Goal: Download file/media

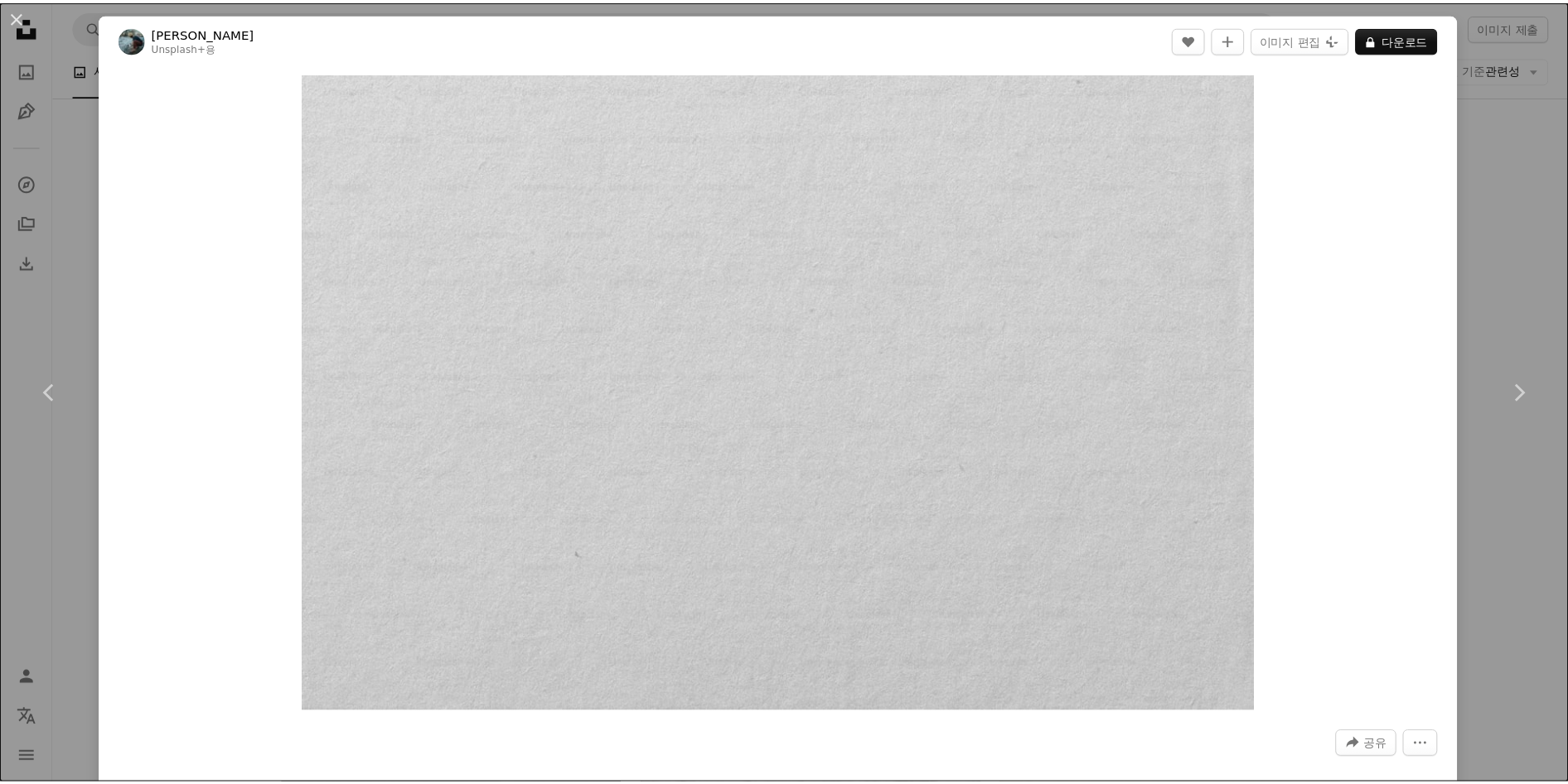
scroll to position [2411, 0]
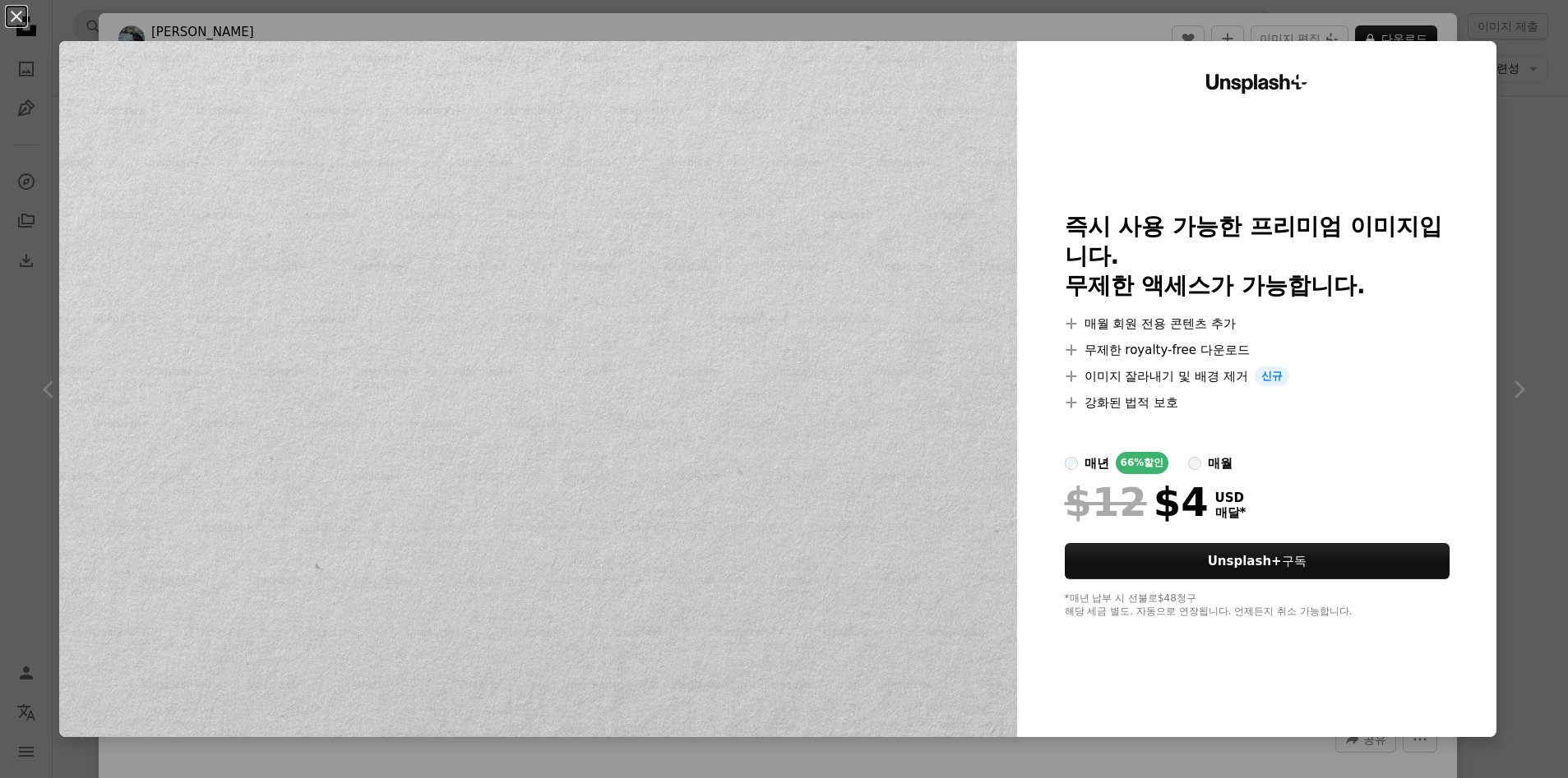
click at [1508, 516] on div "An X shape Unsplash+ 즉시 사용 가능한 프리미엄 이미지입니다. 무제한 액세스가 가능합니다. A plus sign 매월 회원 전…" at bounding box center [784, 389] width 1568 height 778
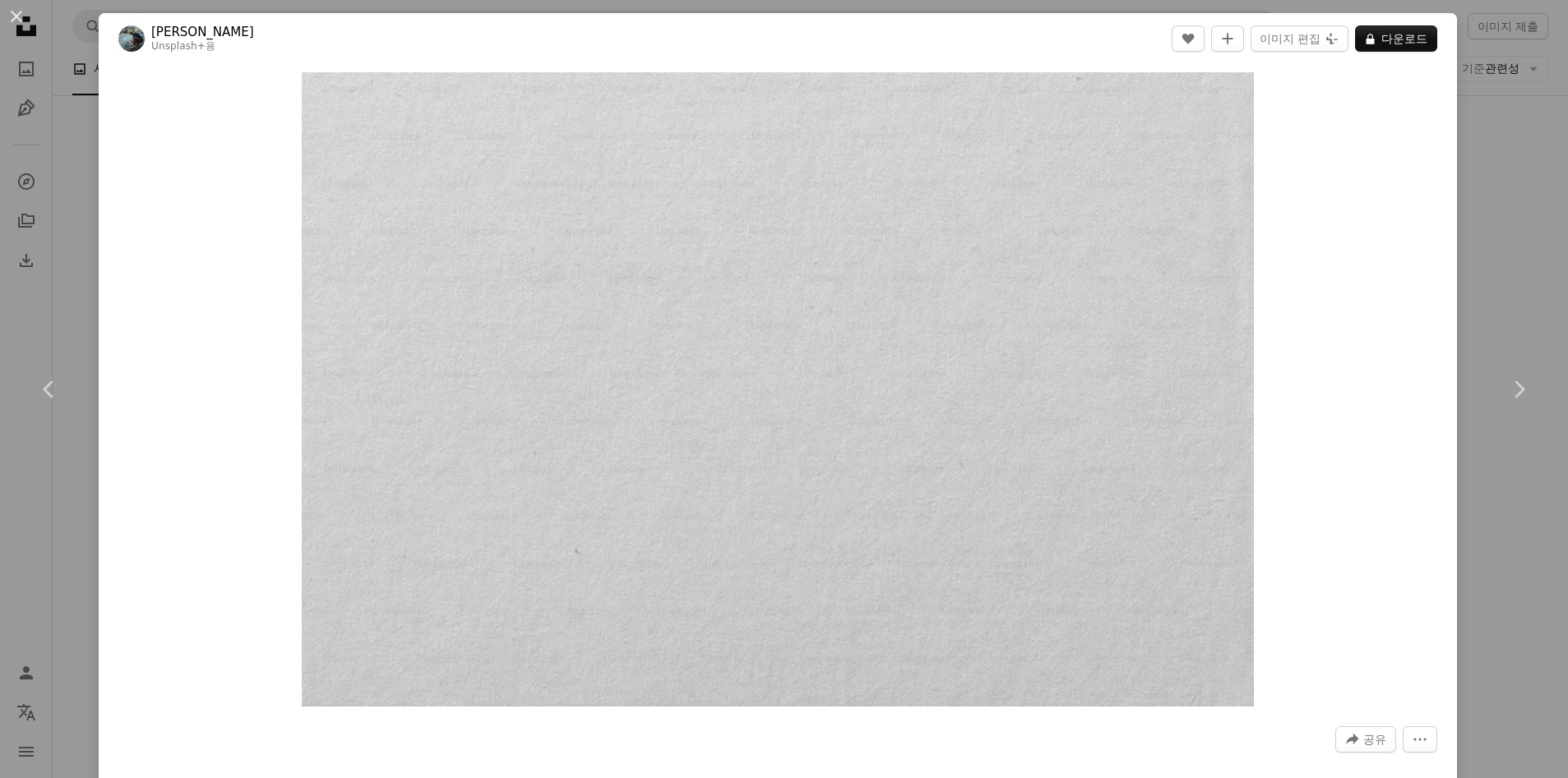
click at [1508, 513] on div "An X shape Chevron left Chevron right [PERSON_NAME] Unsplash+ 용 A heart A plus …" at bounding box center [784, 389] width 1568 height 778
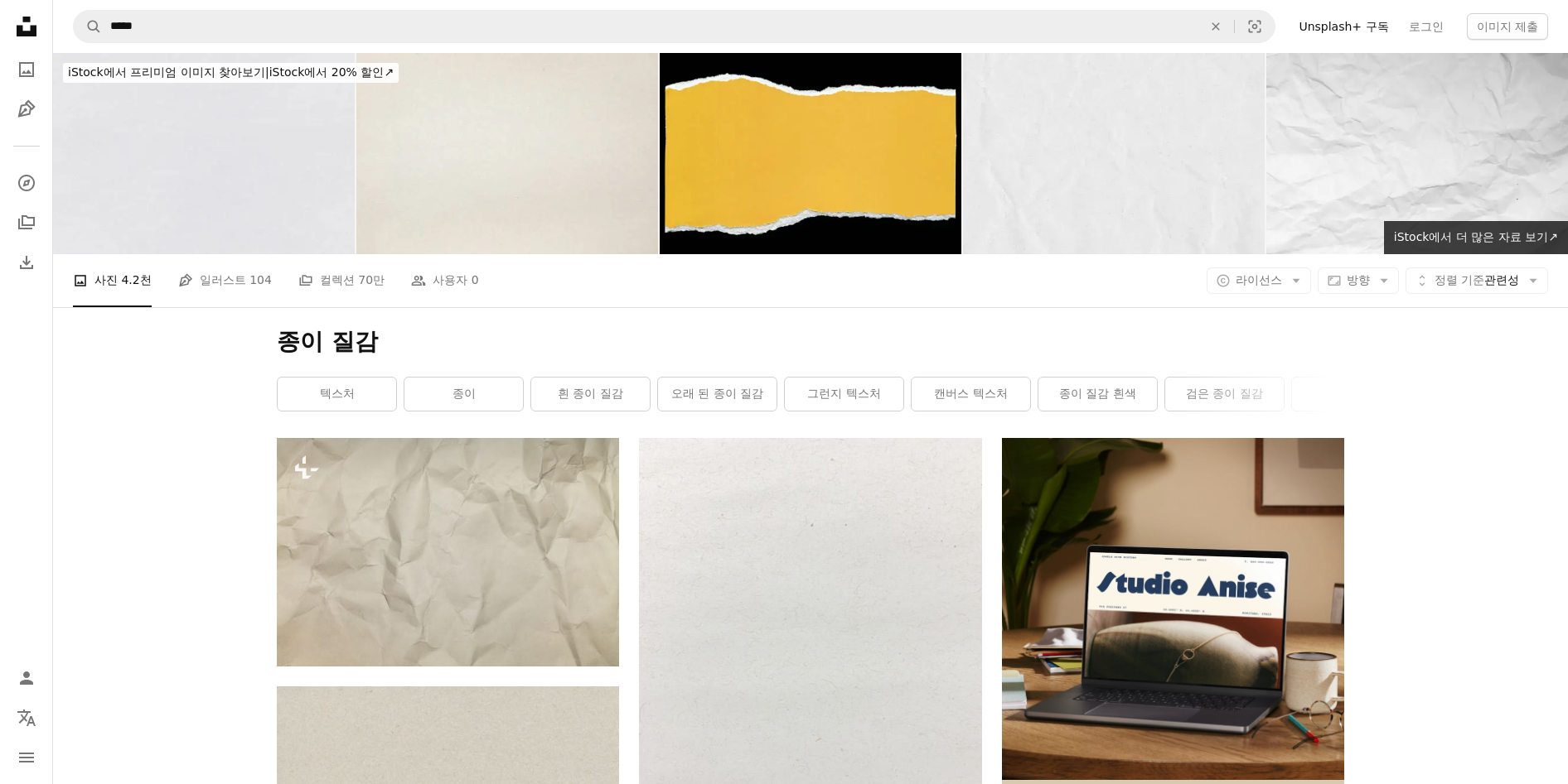
click at [347, 392] on link "텍스처" at bounding box center [337, 394] width 118 height 33
